Goal: Book appointment/travel/reservation

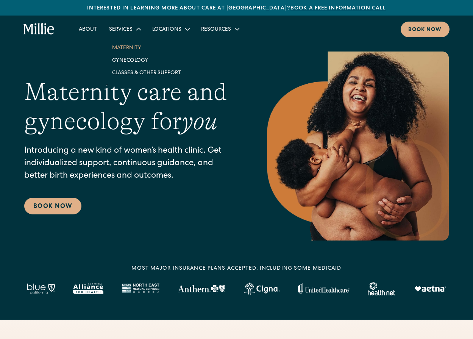
click at [128, 48] on link "Maternity" at bounding box center [146, 47] width 81 height 13
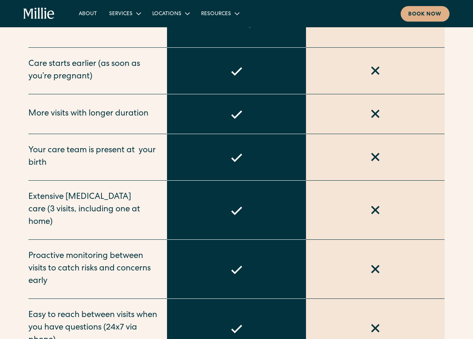
scroll to position [411, 0]
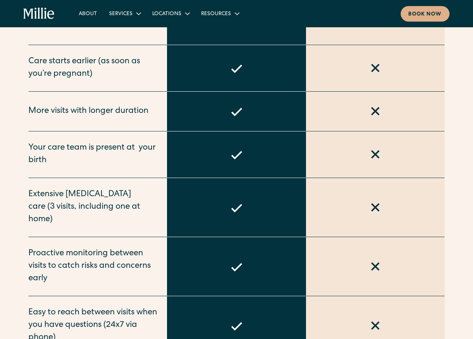
click at [127, 118] on div "More visits with longer duration" at bounding box center [97, 112] width 139 height 40
click at [129, 112] on div "More visits with longer duration" at bounding box center [88, 111] width 120 height 13
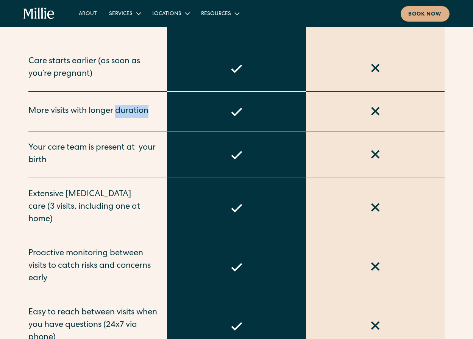
click at [129, 112] on div "More visits with longer duration" at bounding box center [88, 111] width 120 height 13
click at [141, 164] on div "Your care team is present at  your birth" at bounding box center [93, 154] width 130 height 25
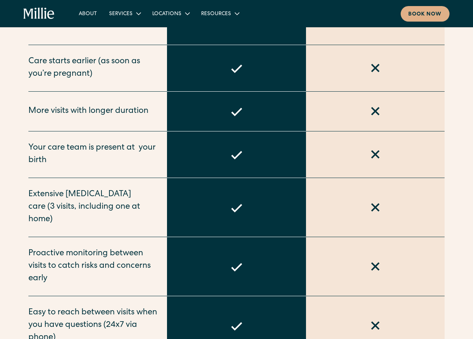
click at [141, 164] on div "Your care team is present at  your birth" at bounding box center [93, 154] width 130 height 25
click at [136, 197] on div "Extensive postpartum care (3 visits, including one at home)" at bounding box center [93, 208] width 130 height 38
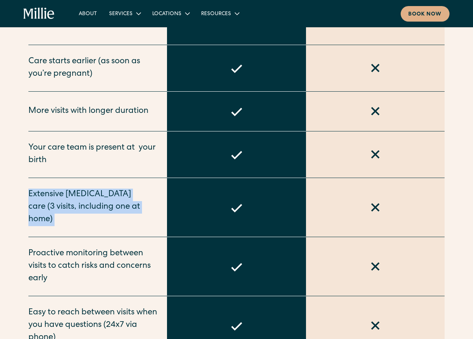
click at [136, 197] on div "Extensive postpartum care (3 visits, including one at home)" at bounding box center [93, 208] width 130 height 38
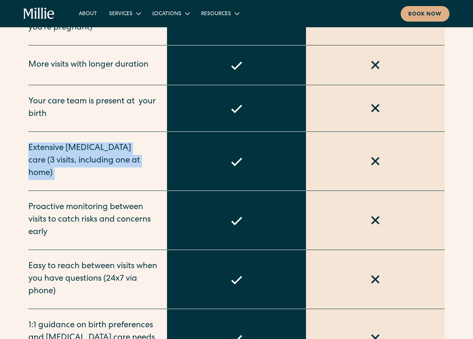
scroll to position [458, 0]
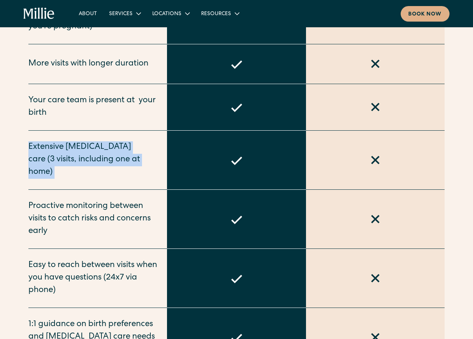
click at [136, 201] on div "Proactive monitoring between visits to catch risks and concerns early" at bounding box center [93, 220] width 130 height 38
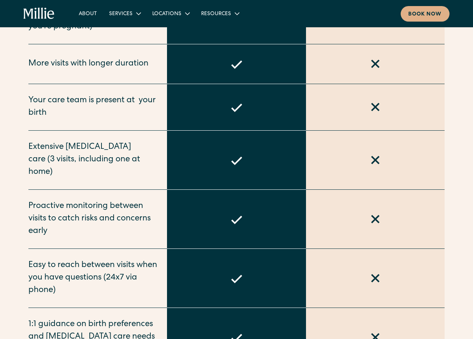
click at [136, 201] on div "Proactive monitoring between visits to catch risks and concerns early" at bounding box center [93, 220] width 130 height 38
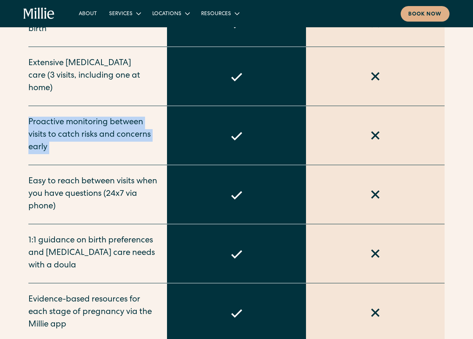
scroll to position [549, 0]
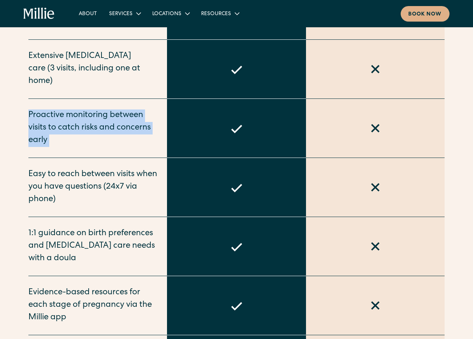
click at [136, 197] on div "Easy to reach between visits when you have questions (24x7 via phone)" at bounding box center [97, 187] width 139 height 59
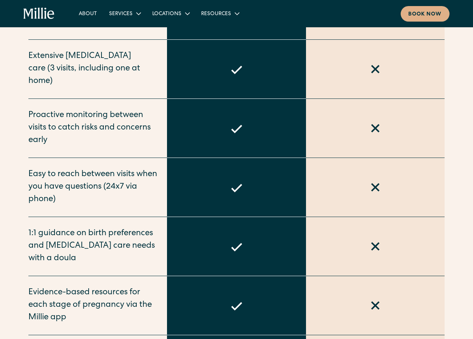
click at [136, 197] on div "Easy to reach between visits when you have questions (24x7 via phone)" at bounding box center [97, 187] width 139 height 59
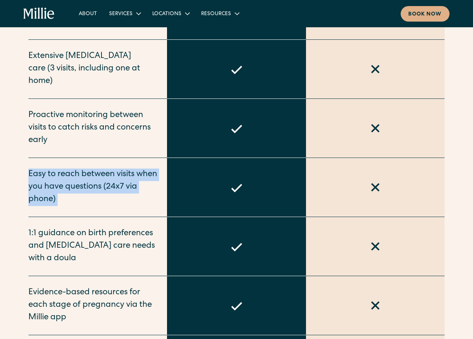
click at [136, 197] on div "Easy to reach between visits when you have questions (24x7 via phone)" at bounding box center [97, 187] width 139 height 59
click at [136, 228] on div "1:1 guidance on birth preferences and postpartum care needs with a doula" at bounding box center [93, 247] width 130 height 38
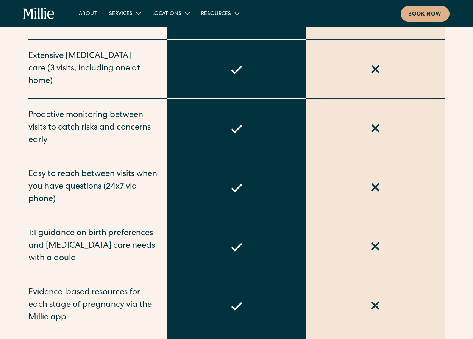
click at [136, 228] on div "1:1 guidance on birth preferences and postpartum care needs with a doula" at bounding box center [93, 247] width 130 height 38
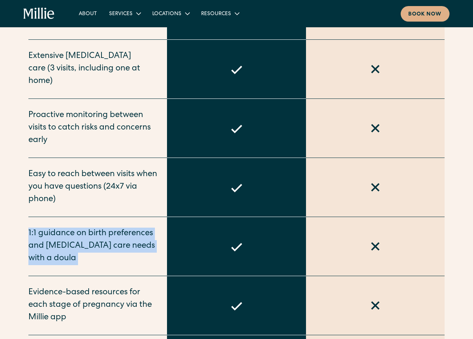
click at [136, 228] on div "1:1 guidance on birth preferences and postpartum care needs with a doula" at bounding box center [93, 247] width 130 height 38
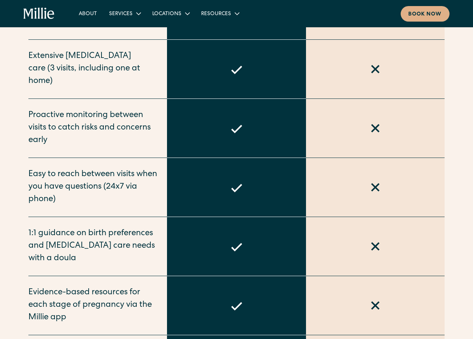
click at [136, 228] on div "1:1 guidance on birth preferences and postpartum care needs with a doula" at bounding box center [93, 247] width 130 height 38
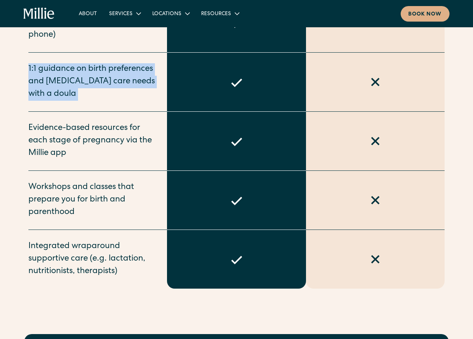
scroll to position [0, 0]
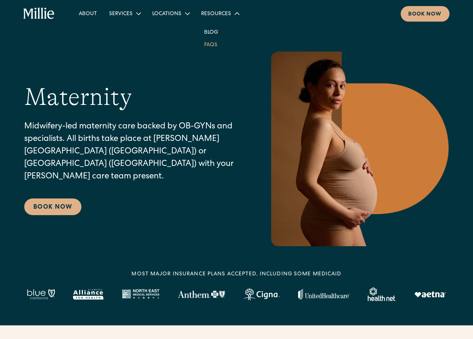
click at [207, 42] on link "FAQs" at bounding box center [210, 44] width 25 height 13
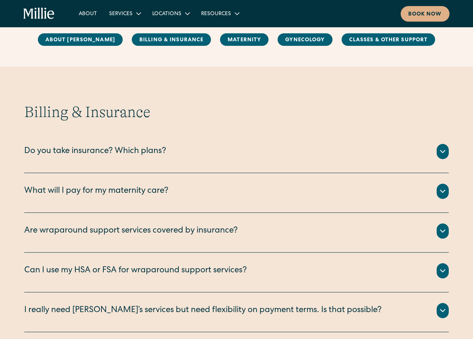
scroll to position [326, 0]
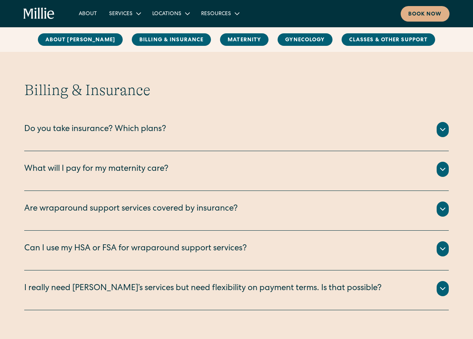
click at [178, 140] on div "We are currently accepting PPO plans from the following insurance companies: Ae…" at bounding box center [236, 138] width 425 height 3
click at [176, 130] on div "Do you take insurance? Which plans?" at bounding box center [236, 129] width 425 height 15
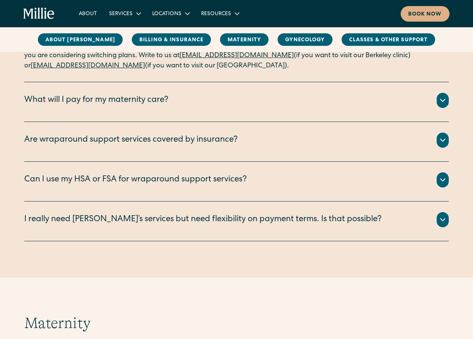
scroll to position [478, 0]
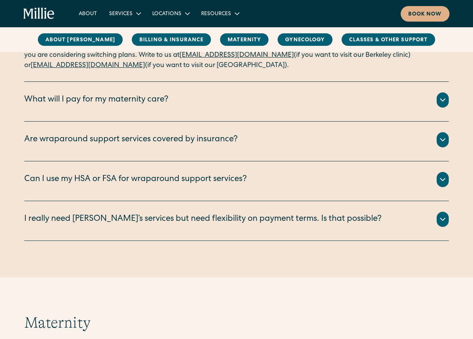
click at [167, 103] on div "What will I pay for my maternity care?" at bounding box center [96, 100] width 144 height 13
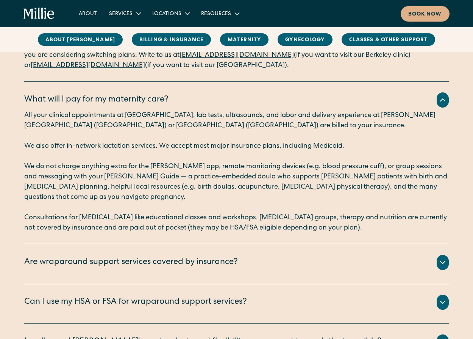
click at [167, 159] on p "‍" at bounding box center [236, 157] width 425 height 10
click at [167, 177] on p "We do not charge anything extra for the Millie app, remote monitoring devices (…" at bounding box center [236, 182] width 425 height 41
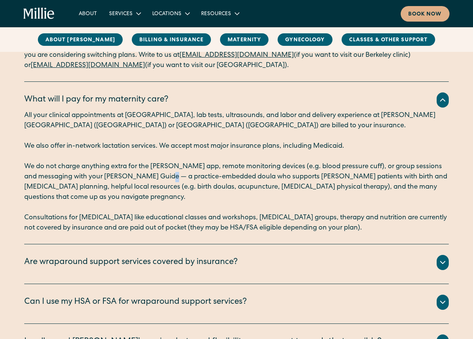
click at [167, 177] on p "We do not charge anything extra for the Millie app, remote monitoring devices (…" at bounding box center [236, 182] width 425 height 41
click at [87, 267] on div "Are wraparound support services covered by insurance?" at bounding box center [131, 263] width 214 height 13
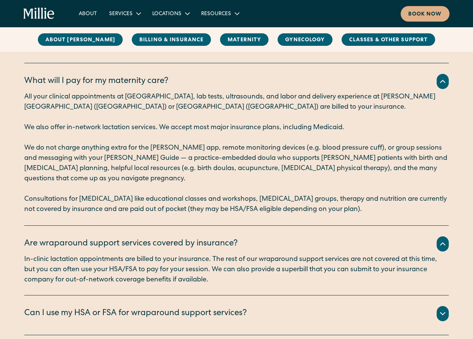
scroll to position [505, 0]
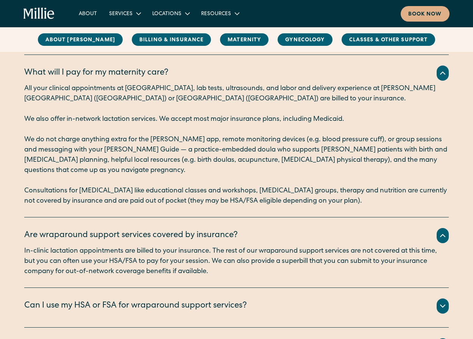
click at [95, 300] on div "Can I use my HSA or FSA for wraparound support services?" at bounding box center [135, 306] width 223 height 13
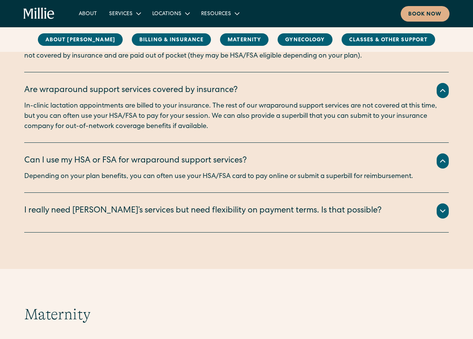
scroll to position [649, 0]
click at [95, 214] on div "I really need Millie’s services but need flexibility on payment terms. Is that …" at bounding box center [203, 211] width 358 height 13
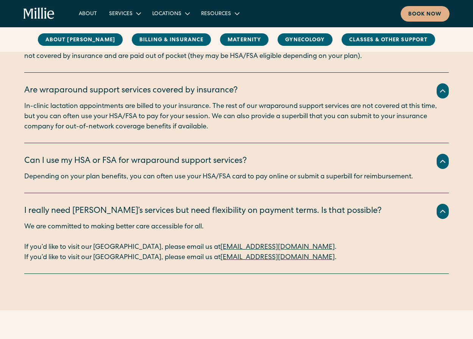
click at [102, 208] on div "I really need Millie’s services but need flexibility on payment terms. Is that …" at bounding box center [203, 211] width 358 height 13
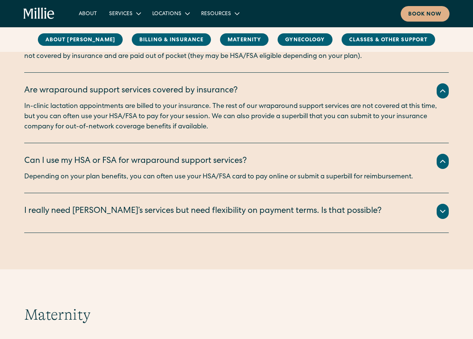
click at [110, 176] on p "Depending on your plan benefits, you can often use your HSA/FSA card to pay onl…" at bounding box center [236, 177] width 425 height 10
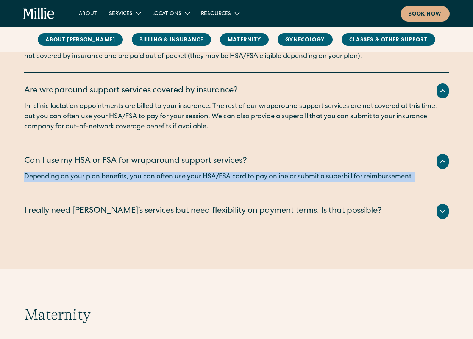
click at [110, 176] on p "Depending on your plan benefits, you can often use your HSA/FSA card to pay onl…" at bounding box center [236, 177] width 425 height 10
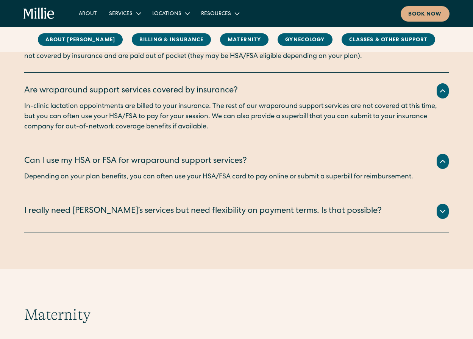
click at [110, 176] on p "Depending on your plan benefits, you can often use your HSA/FSA card to pay onl…" at bounding box center [236, 177] width 425 height 10
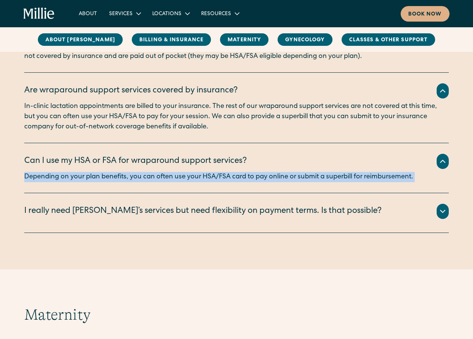
click at [110, 176] on p "Depending on your plan benefits, you can often use your HSA/FSA card to pay onl…" at bounding box center [236, 177] width 425 height 10
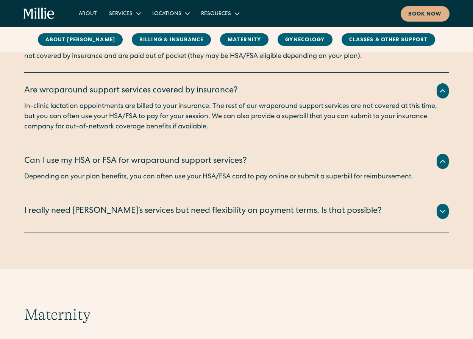
click at [110, 176] on p "Depending on your plan benefits, you can often use your HSA/FSA card to pay onl…" at bounding box center [236, 177] width 425 height 10
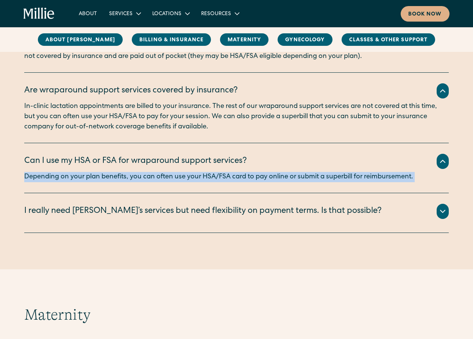
click at [110, 176] on p "Depending on your plan benefits, you can often use your HSA/FSA card to pay onl…" at bounding box center [236, 177] width 425 height 10
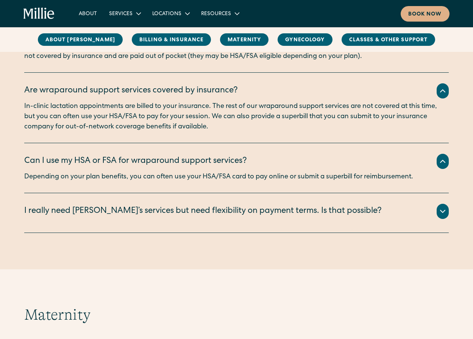
click at [110, 176] on p "Depending on your plan benefits, you can often use your HSA/FSA card to pay onl…" at bounding box center [236, 177] width 425 height 10
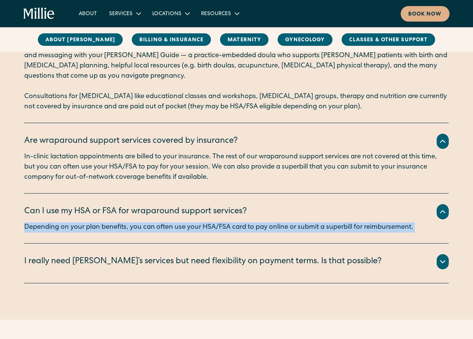
scroll to position [588, 0]
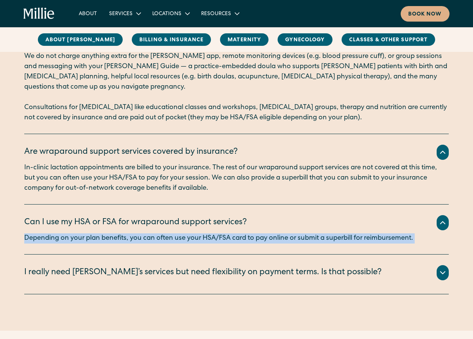
click at [109, 179] on p "In-clinic lactation appointments are billed to your insurance. The rest of our …" at bounding box center [236, 178] width 425 height 31
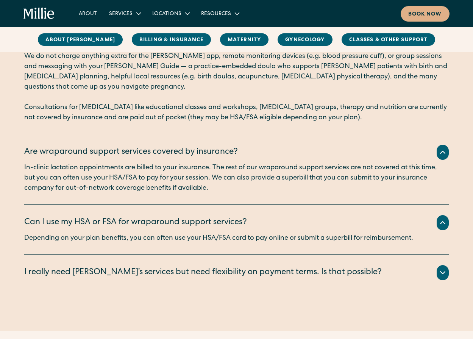
click at [109, 179] on p "In-clinic lactation appointments are billed to your insurance. The rest of our …" at bounding box center [236, 178] width 425 height 31
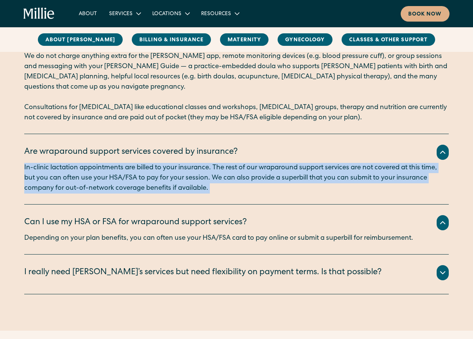
click at [109, 179] on p "In-clinic lactation appointments are billed to your insurance. The rest of our …" at bounding box center [236, 178] width 425 height 31
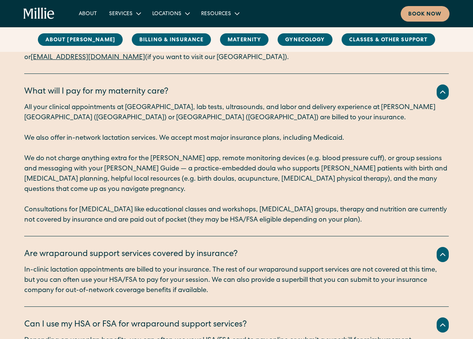
scroll to position [478, 0]
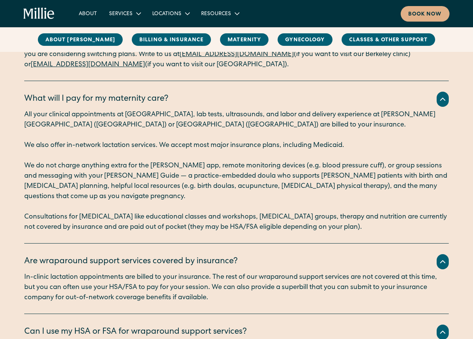
click at [109, 179] on p "We do not charge anything extra for the Millie app, remote monitoring devices (…" at bounding box center [236, 181] width 425 height 41
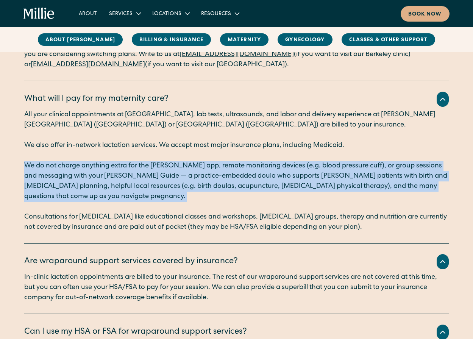
click at [109, 179] on p "We do not charge anything extra for the Millie app, remote monitoring devices (…" at bounding box center [236, 181] width 425 height 41
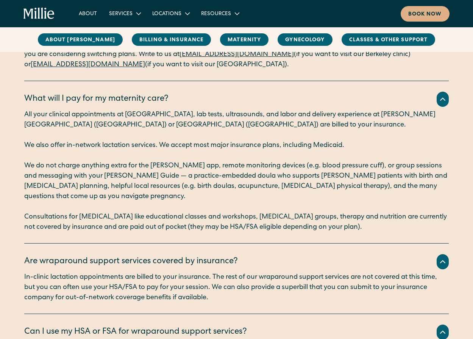
click at [109, 179] on p "We do not charge anything extra for the Millie app, remote monitoring devices (…" at bounding box center [236, 181] width 425 height 41
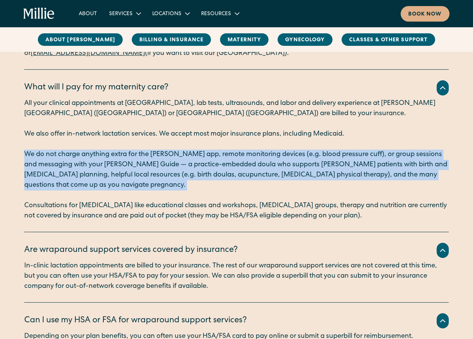
scroll to position [491, 0]
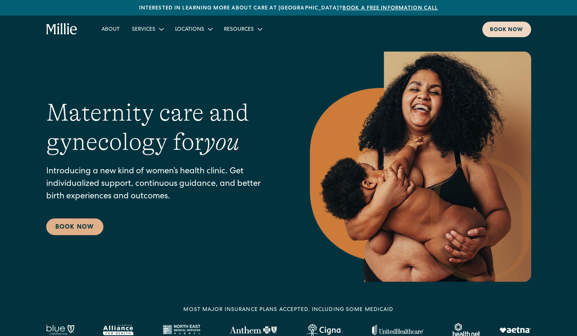
click at [503, 32] on div "Book now" at bounding box center [507, 30] width 34 height 8
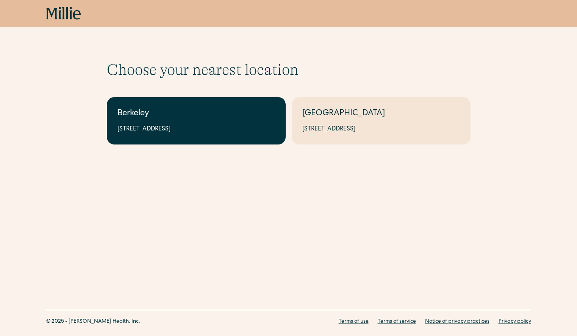
click at [188, 127] on div "2999 Regent St, Suite 524, Berkeley, CA 94705" at bounding box center [197, 129] width 158 height 9
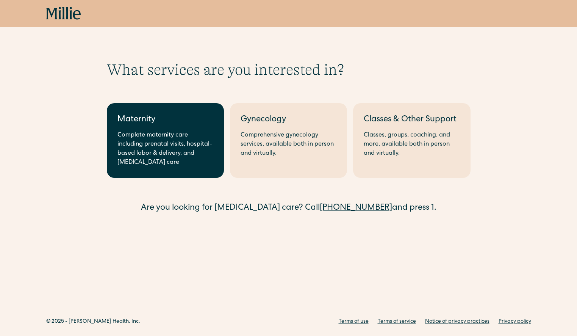
click at [194, 136] on div "Complete maternity care including prenatal visits, hospital-based labor & deliv…" at bounding box center [166, 149] width 96 height 36
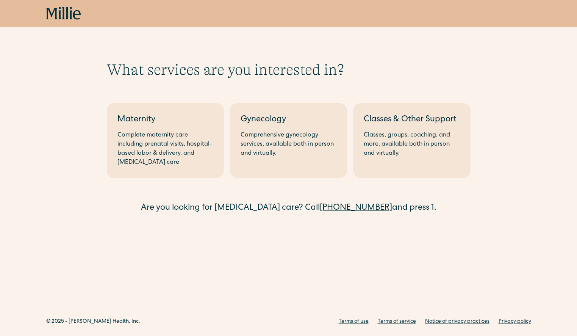
click at [158, 216] on div "What services are you interested in? Berkeley Maternity Complete maternity care…" at bounding box center [288, 125] width 577 height 251
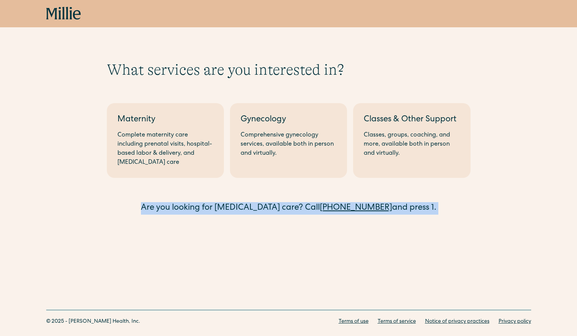
click at [158, 216] on div "What services are you interested in? Berkeley Maternity Complete maternity care…" at bounding box center [288, 125] width 577 height 251
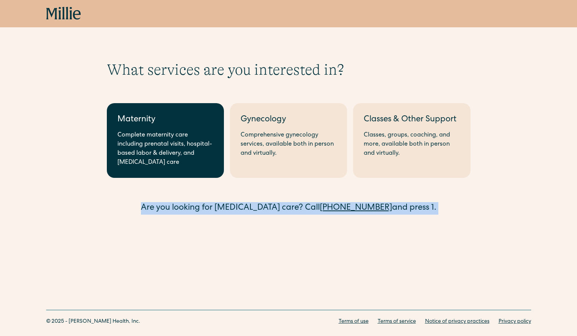
click at [136, 147] on div "Complete maternity care including prenatal visits, hospital-based labor & deliv…" at bounding box center [166, 149] width 96 height 36
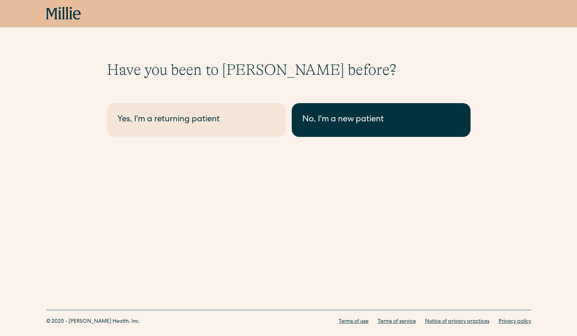
click at [322, 125] on div "No, I'm a new patient" at bounding box center [381, 120] width 158 height 13
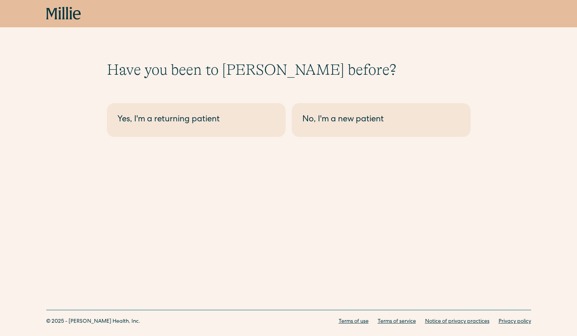
scroll to position [17, 0]
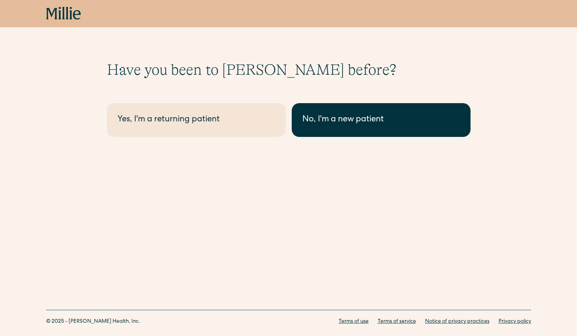
click at [313, 129] on link "No, I'm a new patient" at bounding box center [381, 120] width 179 height 34
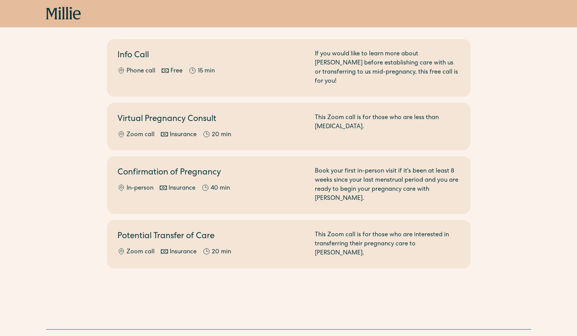
scroll to position [86, 0]
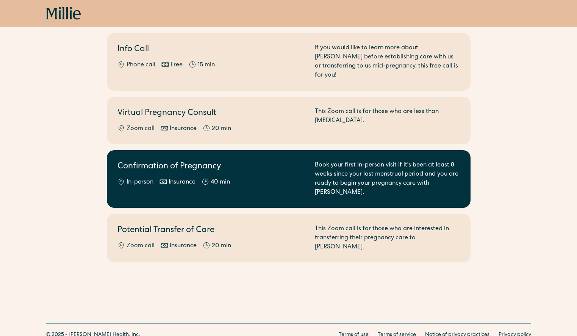
click at [165, 163] on h2 "Confirmation of Pregnancy" at bounding box center [212, 167] width 188 height 13
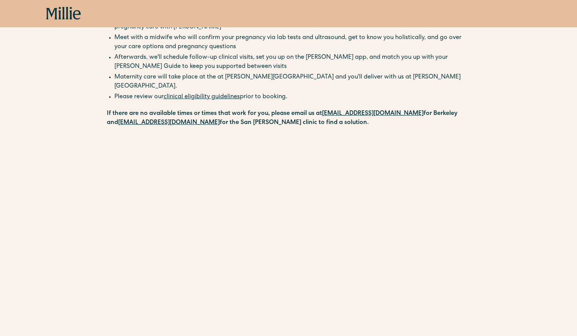
scroll to position [76, 0]
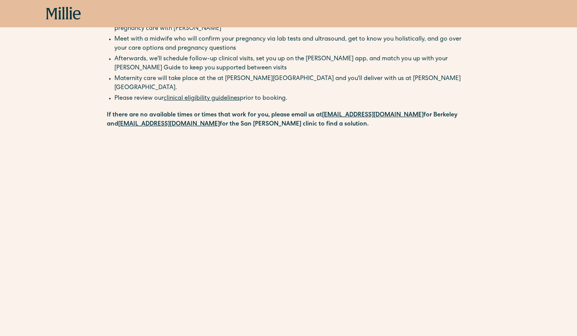
click at [283, 121] on strong "for the San [PERSON_NAME] clinic to find a solution." at bounding box center [294, 124] width 149 height 6
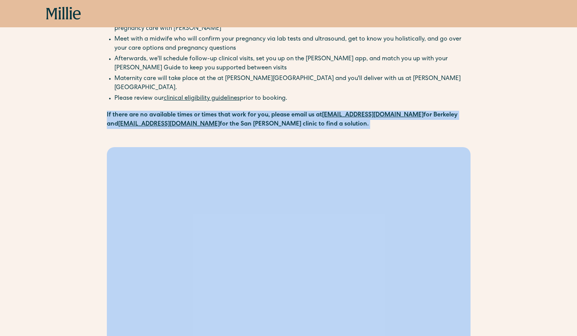
click at [297, 121] on strong "for the San [PERSON_NAME] clinic to find a solution." at bounding box center [294, 124] width 149 height 6
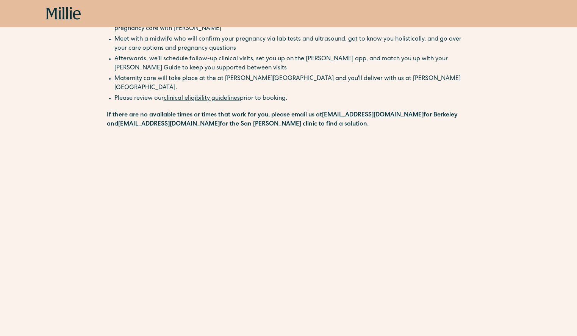
click at [330, 112] on strong "[EMAIL_ADDRESS][DOMAIN_NAME]" at bounding box center [373, 115] width 102 height 6
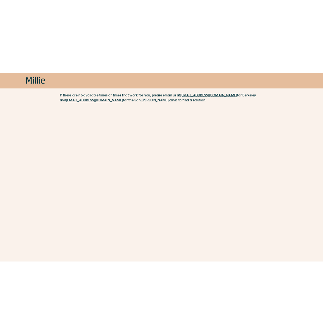
scroll to position [0, 0]
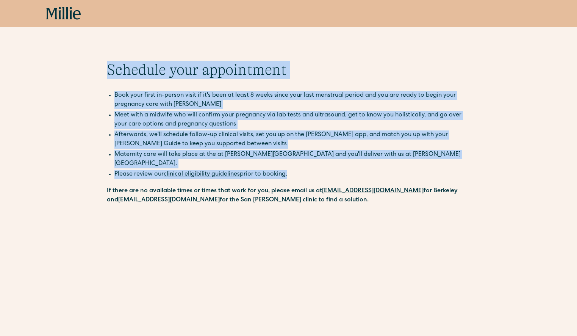
drag, startPoint x: 91, startPoint y: 57, endPoint x: 106, endPoint y: 169, distance: 113.2
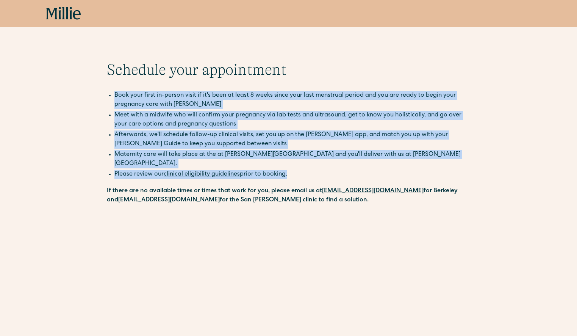
drag, startPoint x: 106, startPoint y: 169, endPoint x: 89, endPoint y: 92, distance: 78.4
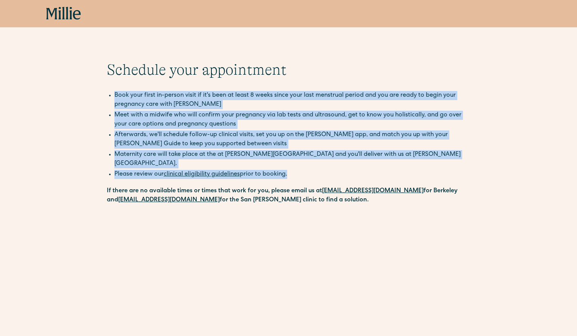
drag, startPoint x: 89, startPoint y: 92, endPoint x: 109, endPoint y: 165, distance: 75.4
